Goal: Check status: Check status

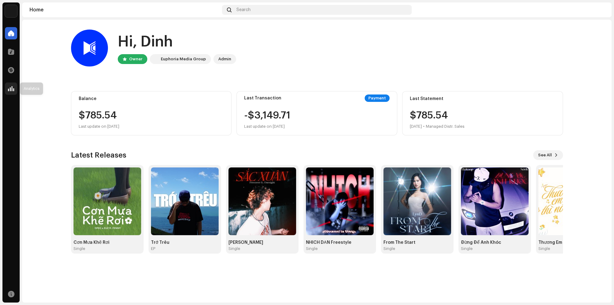
click at [9, 86] on span at bounding box center [11, 88] width 6 height 5
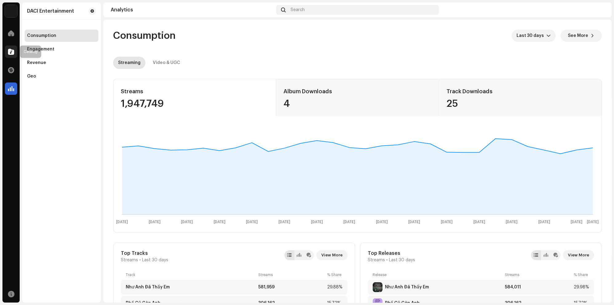
click at [8, 54] on span at bounding box center [11, 51] width 6 height 5
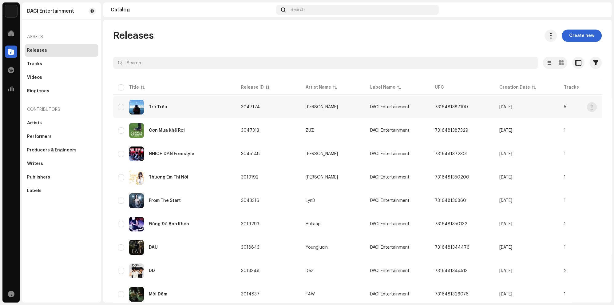
click at [184, 113] on div "Trớ Trêu" at bounding box center [174, 107] width 113 height 15
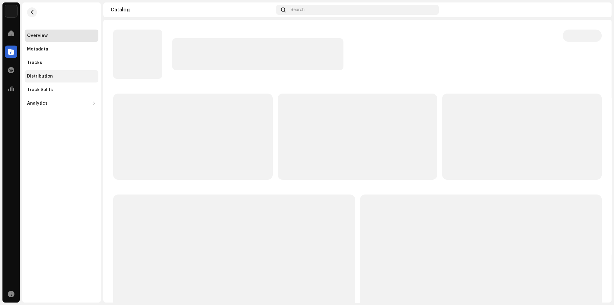
click at [48, 74] on div "Distribution" at bounding box center [62, 76] width 74 height 12
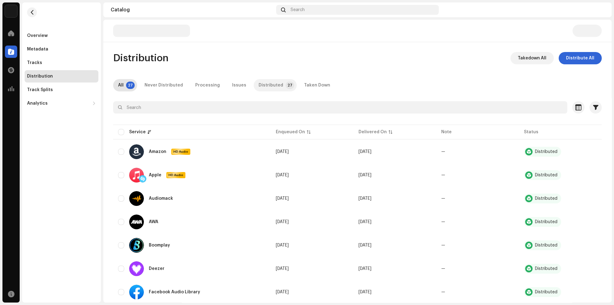
click at [260, 85] on div "Distributed" at bounding box center [271, 85] width 25 height 12
click at [42, 65] on div "Tracks" at bounding box center [62, 63] width 74 height 12
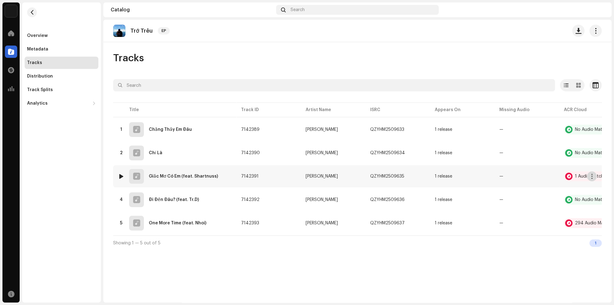
click at [588, 178] on button "button" at bounding box center [592, 176] width 10 height 10
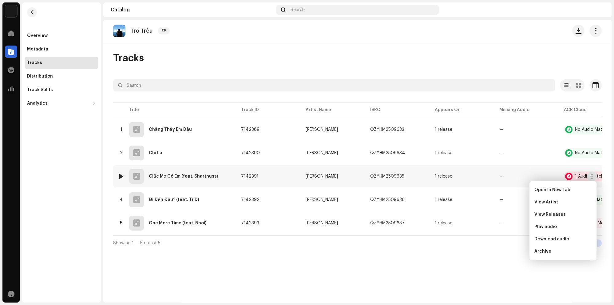
click at [574, 175] on div "1 Audio Match" at bounding box center [585, 176] width 43 height 10
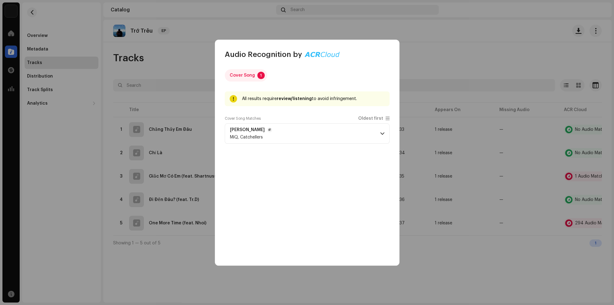
click at [338, 136] on p-accordion-header "[PERSON_NAME] MiQ, Catchellers" at bounding box center [307, 133] width 165 height 20
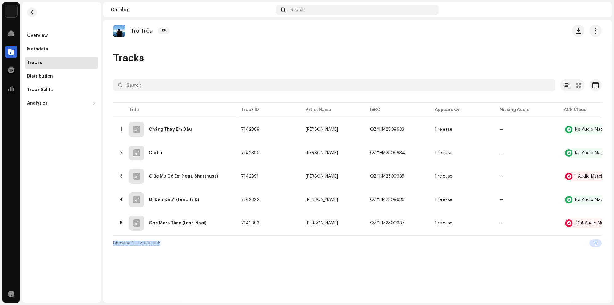
drag, startPoint x: 578, startPoint y: 224, endPoint x: 280, endPoint y: 270, distance: 301.6
click at [284, 235] on div "Title Track ID Artist Name ISRC Appears On Missing Audio ACR Cloud 1 Chẳng Thấy…" at bounding box center [357, 168] width 489 height 134
click at [274, 269] on div "Trớ [PERSON_NAME] Tracks Selected 0 Options Filters Distribution status In prog…" at bounding box center [357, 161] width 508 height 283
click at [234, 221] on td "5 One More Time (feat. Nhoi)" at bounding box center [174, 223] width 123 height 22
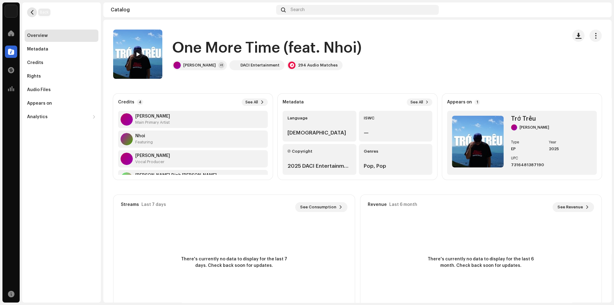
click at [34, 8] on button "button" at bounding box center [32, 12] width 10 height 10
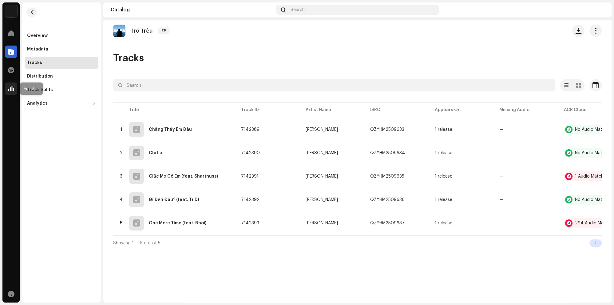
click at [9, 83] on div at bounding box center [11, 88] width 12 height 12
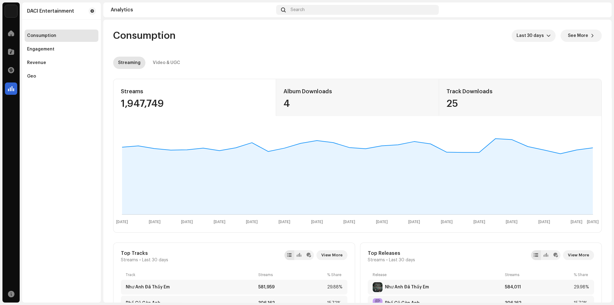
click at [153, 55] on re-o-consumption-dashboard-header "Consumption Last 30 days See More Streaming Video & UGC" at bounding box center [357, 47] width 489 height 54
click at [163, 63] on div "Video & UGC" at bounding box center [166, 63] width 27 height 12
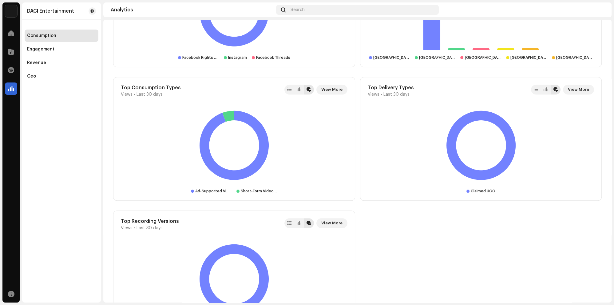
scroll to position [607, 0]
